Goal: Transaction & Acquisition: Purchase product/service

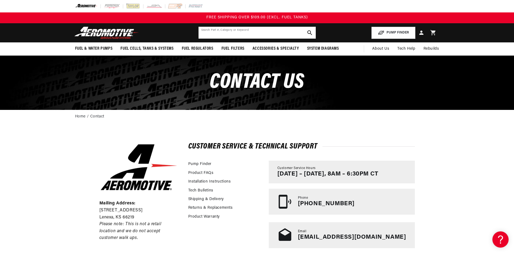
click at [244, 34] on input "text" at bounding box center [257, 33] width 117 height 12
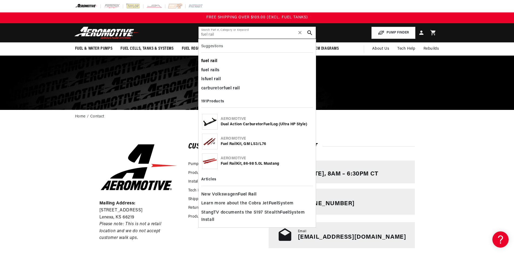
type input "fuel rail"
click at [215, 60] on b "rail" at bounding box center [213, 61] width 7 height 4
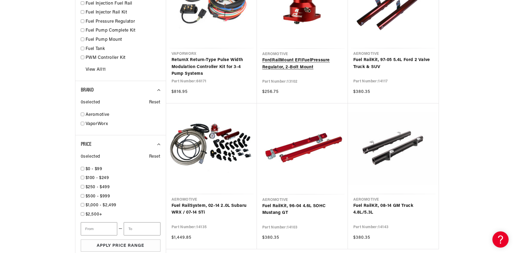
scroll to position [459, 0]
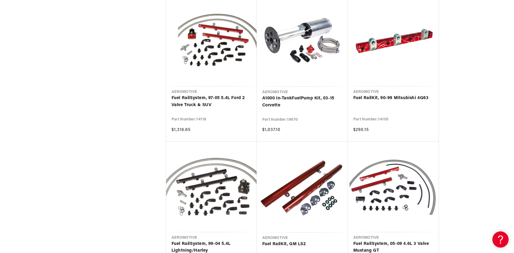
scroll to position [1029, 0]
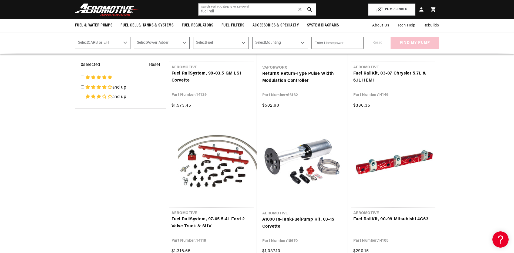
scroll to position [811, 0]
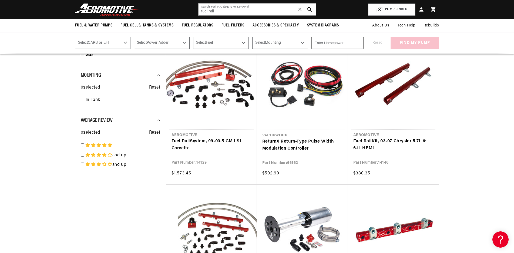
click at [111, 41] on select "Select CARB or EFI Carbureted Fuel Injected" at bounding box center [103, 43] width 56 height 12
select select "Fuel-Injected"
click at [75, 37] on select "Select CARB or EFI Carbureted Fuel Injected" at bounding box center [103, 43] width 56 height 12
select select "Fuel-Injected"
click at [149, 45] on select "Select Power Adder No - Naturally Aspirated Yes - Forced Induction" at bounding box center [162, 43] width 56 height 12
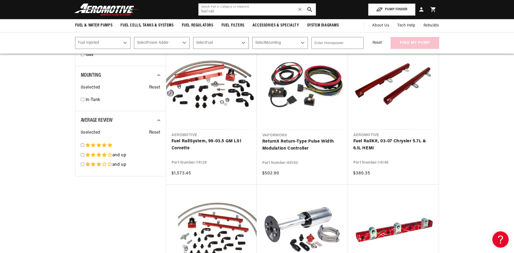
select select "No-Naturally-Aspirated"
click at [134, 37] on select "Select Power Adder No - Naturally Aspirated Yes - Forced Induction" at bounding box center [162, 43] width 56 height 12
select select "No-Naturally-Aspirated"
click at [205, 44] on select "Select Fuel E85 Gas" at bounding box center [221, 43] width 56 height 12
select select "Gas"
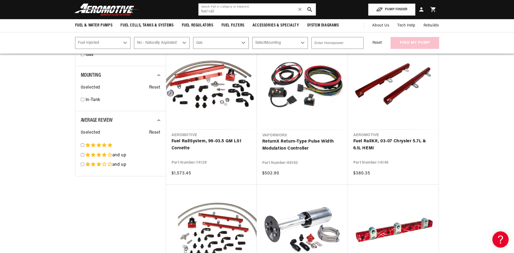
click at [193, 37] on select "Select Fuel E85 Gas" at bounding box center [221, 43] width 56 height 12
select select "Gas"
click at [265, 43] on select "Select Mounting External In-Tank" at bounding box center [280, 43] width 56 height 12
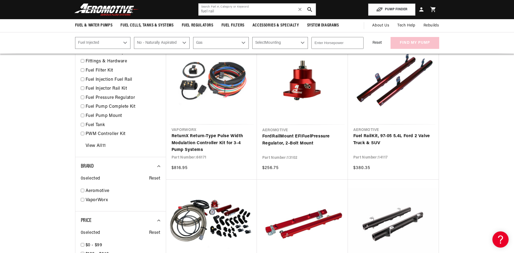
scroll to position [324, 0]
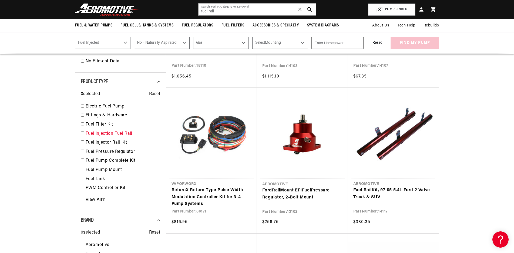
click at [82, 133] on input "checkbox" at bounding box center [83, 134] width 4 height 4
checkbox input "false"
select select "Fuel-Injected"
select select "No-Naturally-Aspirated"
select select "Gas"
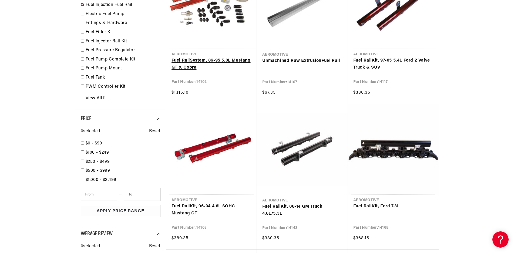
scroll to position [426, 0]
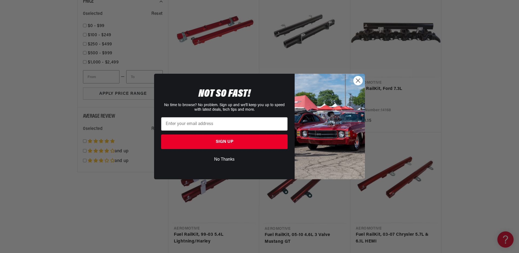
click at [353, 81] on circle "Close dialog" at bounding box center [357, 80] width 9 height 9
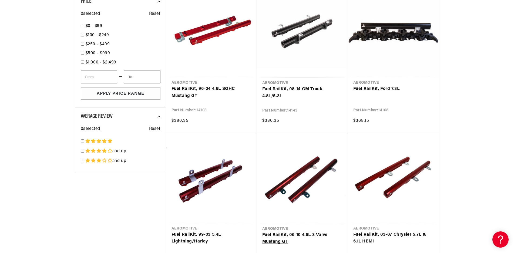
scroll to position [450, 0]
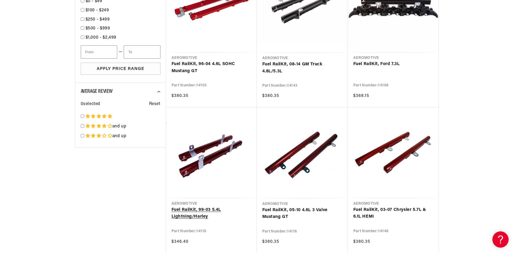
select select "Fuel-Injected"
select select "No-Naturally-Aspirated"
select select "Gas"
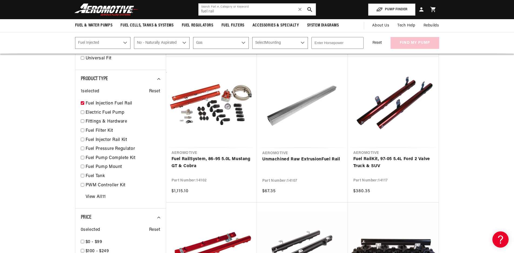
scroll to position [74, 0]
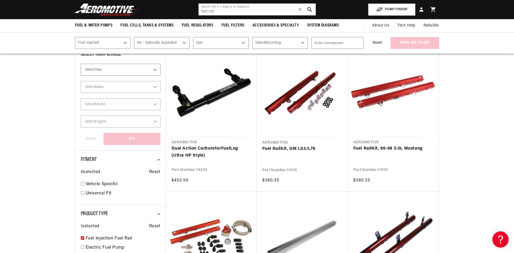
click at [244, 10] on input "fuel rail" at bounding box center [257, 10] width 117 height 12
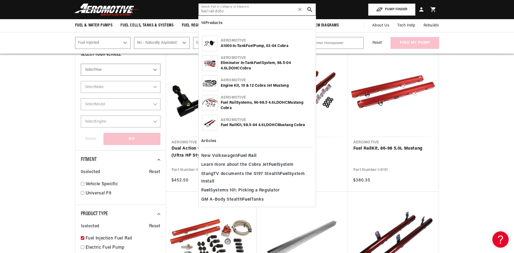
type input "fuel rail dohc"
select select "Fuel-Injected"
select select "No-Naturally-Aspirated"
select select "Gas"
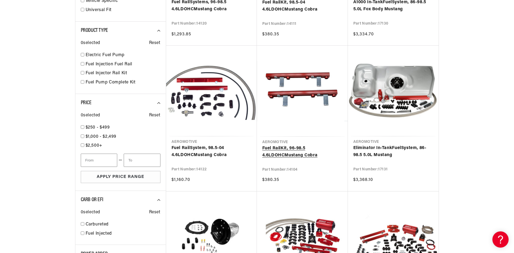
scroll to position [398, 0]
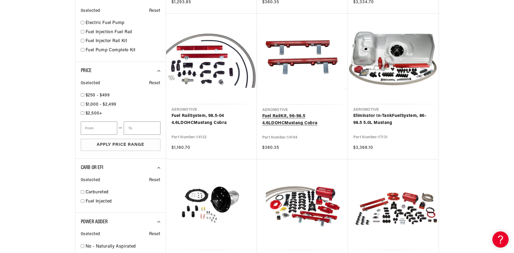
click at [287, 115] on link "Fuel Rail Kit, 96-98.5 4.6L DOHC Mustang Cobra" at bounding box center [302, 120] width 80 height 14
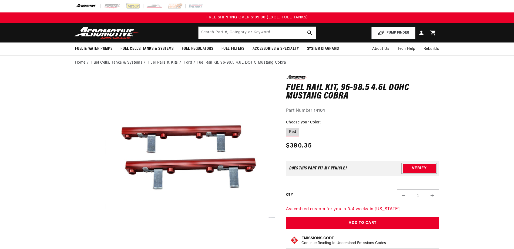
click at [412, 168] on button "Verify" at bounding box center [419, 168] width 33 height 9
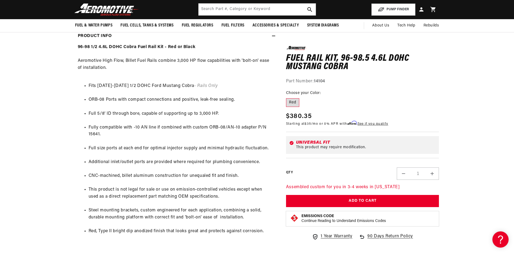
scroll to position [135, 0]
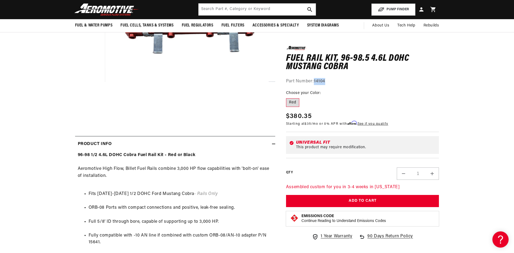
drag, startPoint x: 316, startPoint y: 81, endPoint x: 328, endPoint y: 80, distance: 12.5
click at [328, 80] on div "Part Number: 14104" at bounding box center [362, 81] width 153 height 7
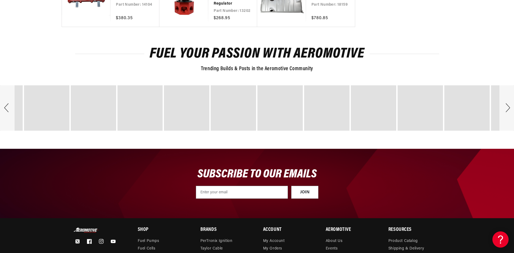
scroll to position [919, 0]
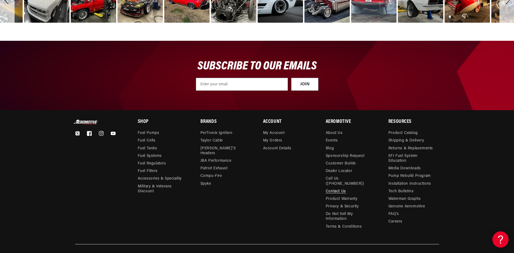
click at [336, 188] on link "Contact Us" at bounding box center [336, 192] width 20 height 8
